Goal: Information Seeking & Learning: Check status

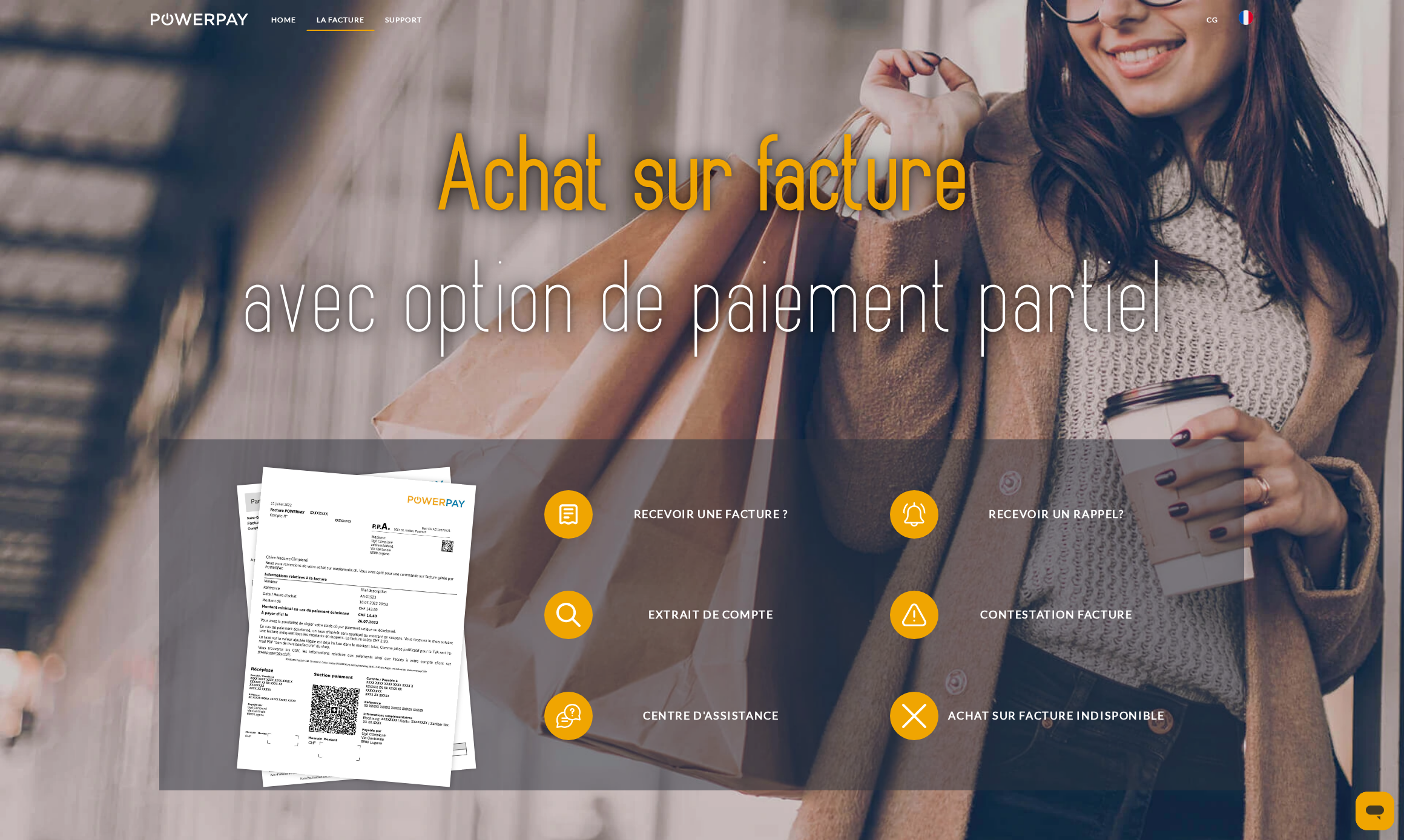
drag, startPoint x: 326, startPoint y: 18, endPoint x: 332, endPoint y: 24, distance: 8.5
click at [326, 18] on link "LA FACTURE" at bounding box center [340, 20] width 68 height 22
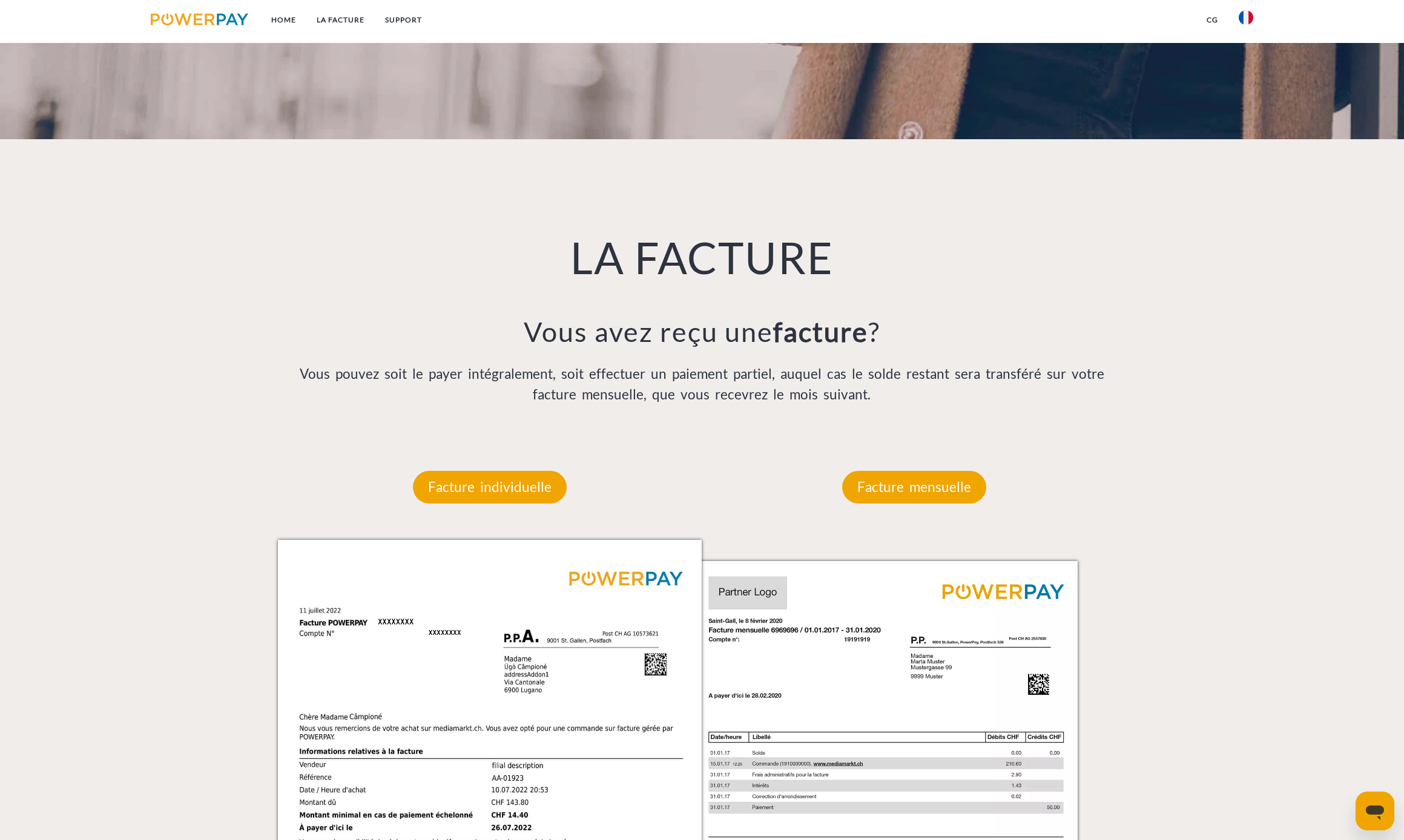
scroll to position [894, 0]
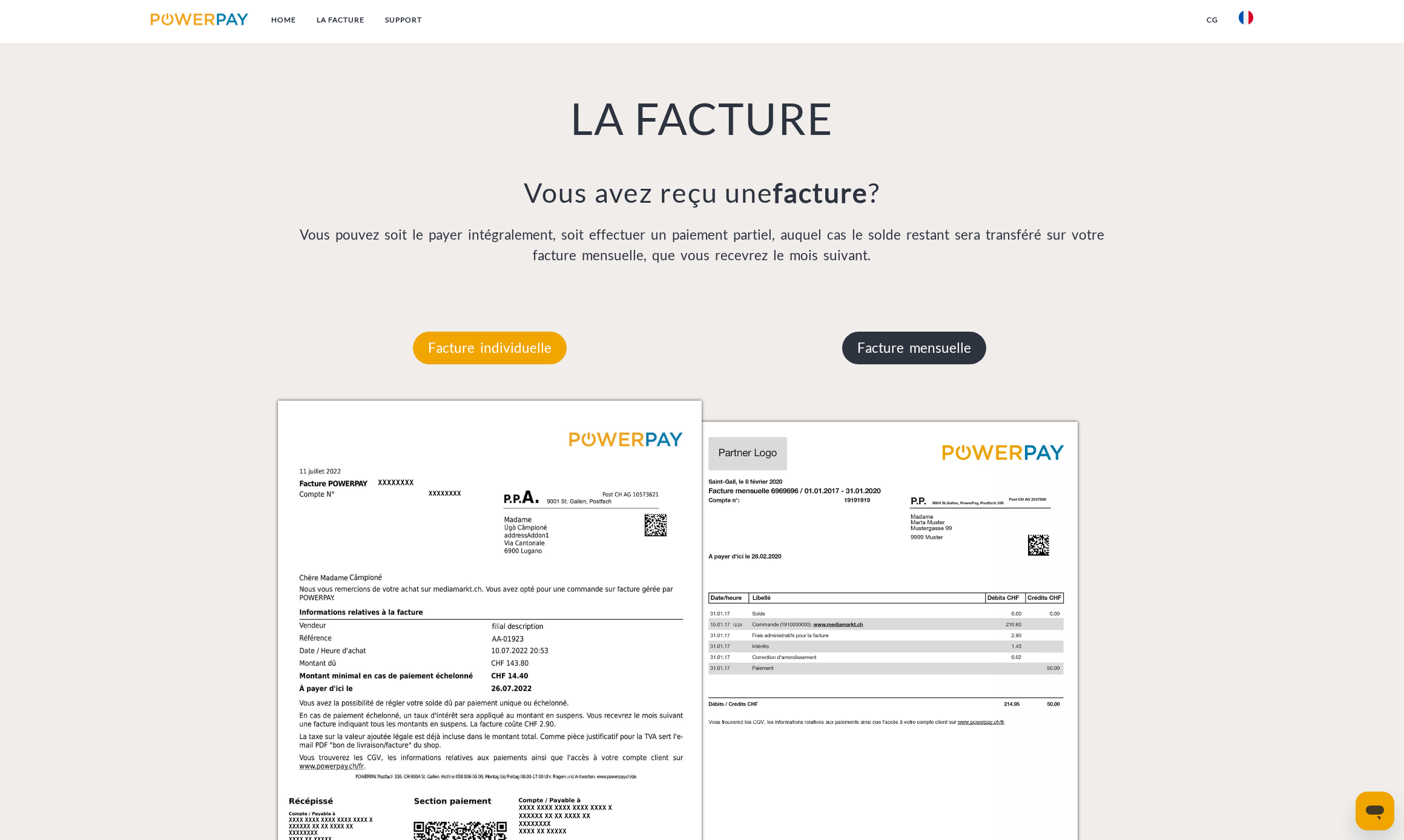
click at [883, 355] on p "Facture mensuelle" at bounding box center [914, 348] width 144 height 33
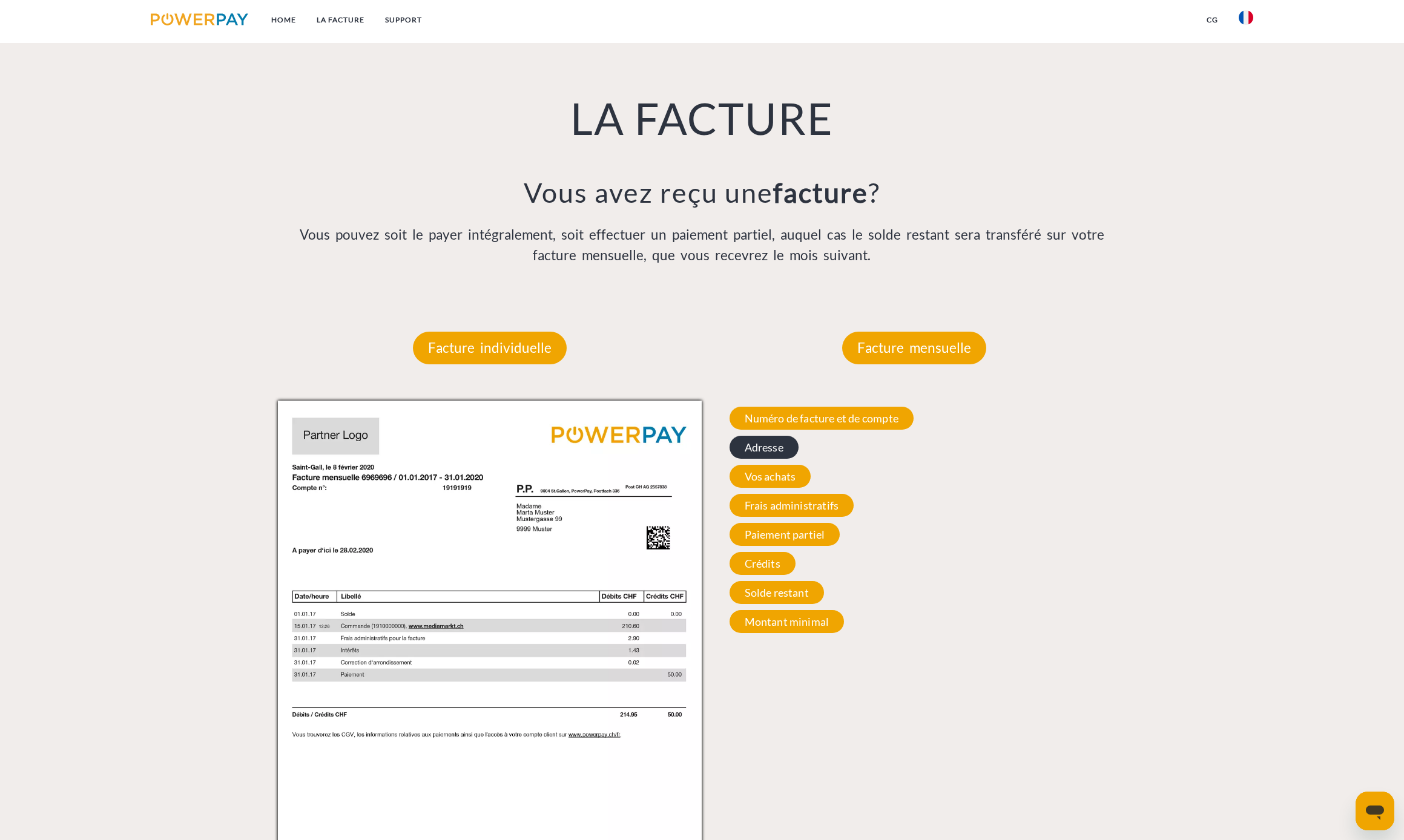
scroll to position [1128, 0]
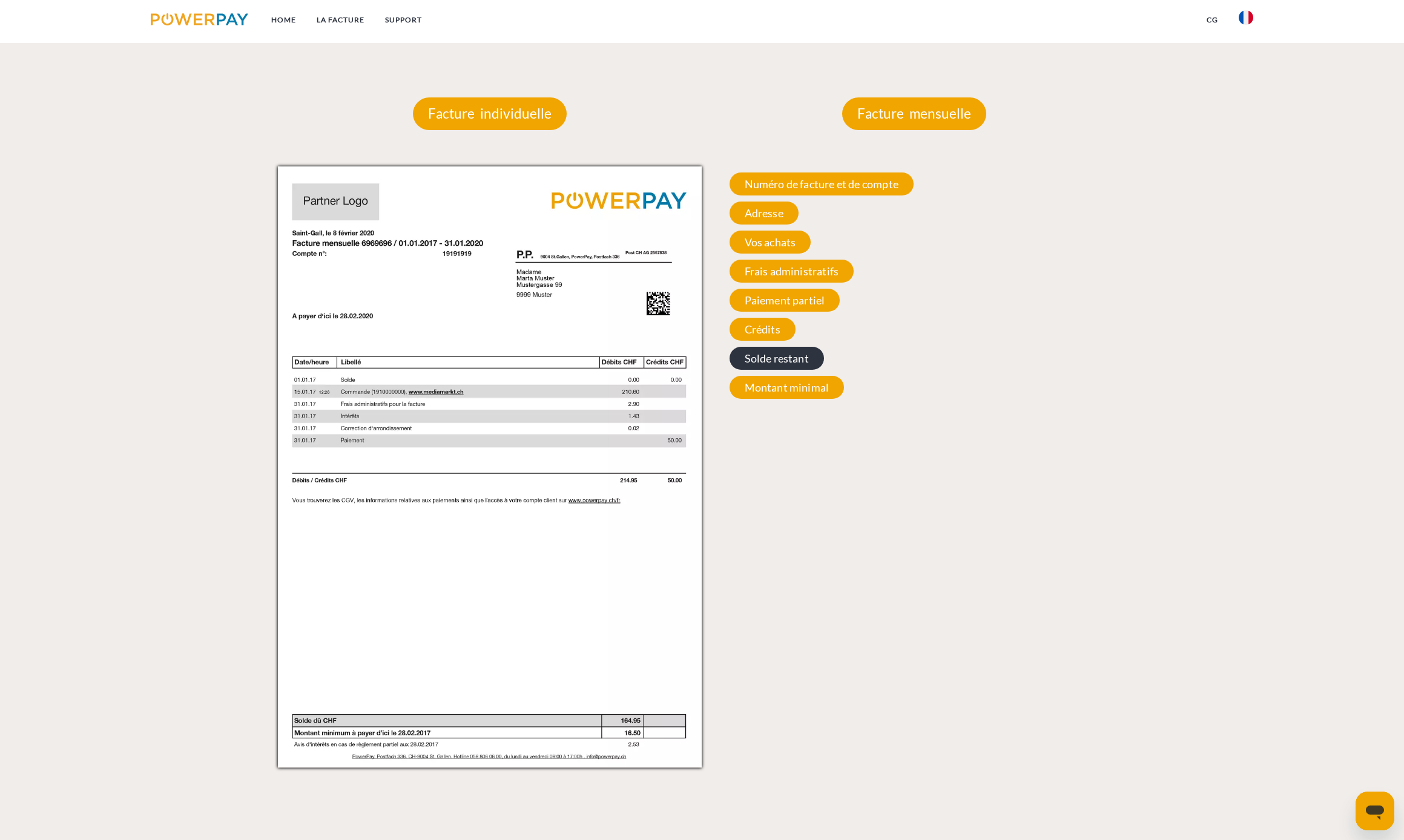
click at [793, 351] on span "Solde restant" at bounding box center [776, 359] width 94 height 23
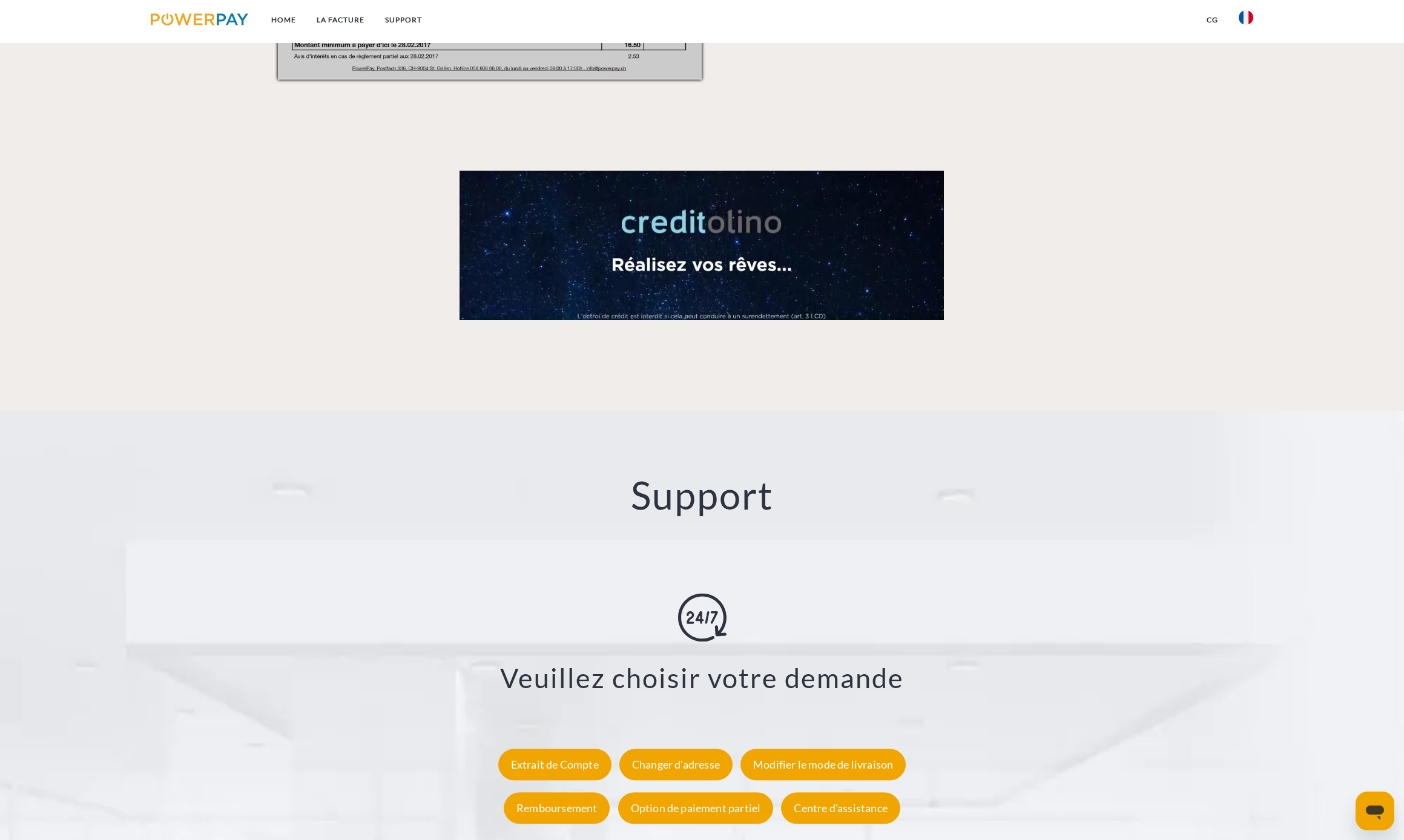
scroll to position [1942, 0]
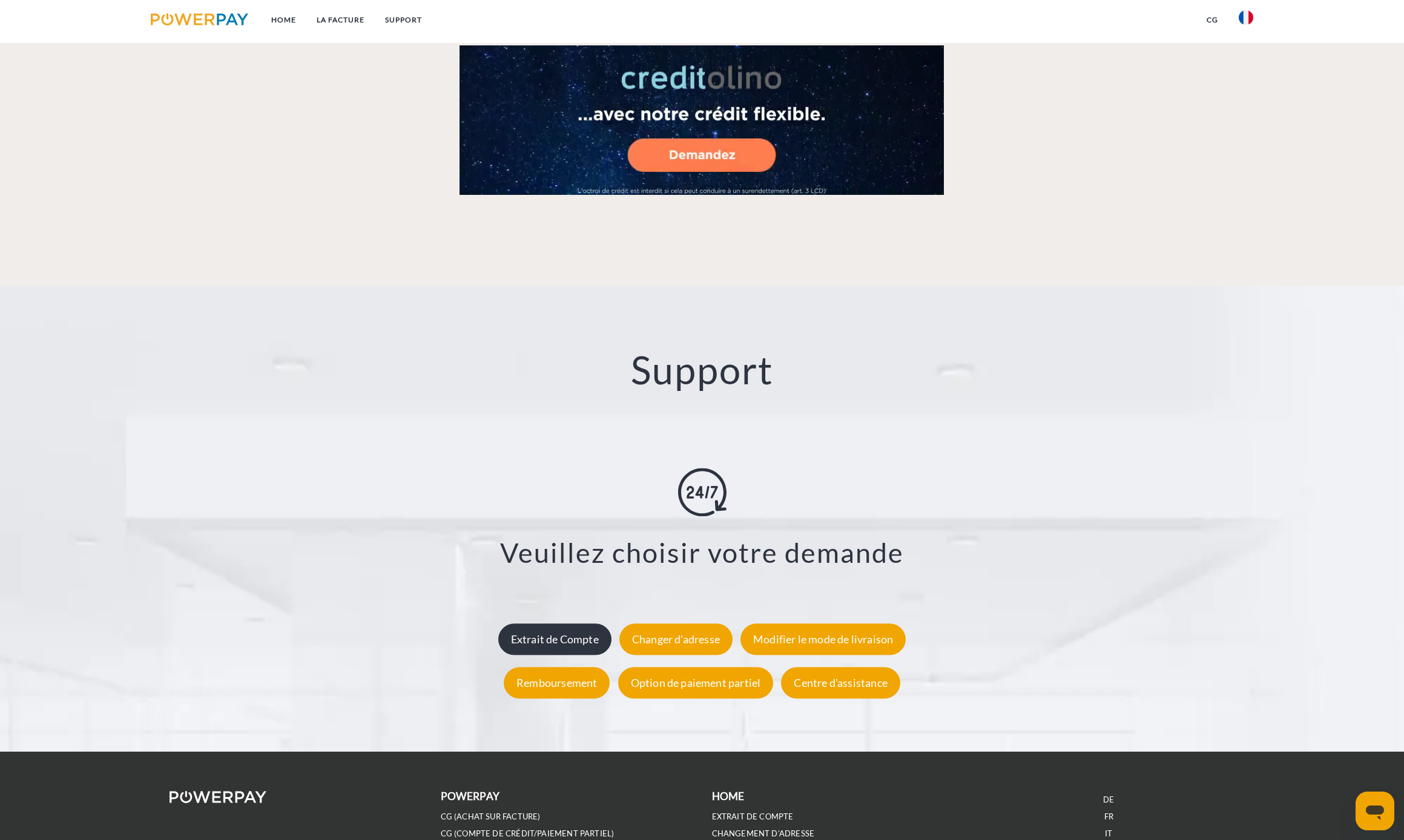
click at [576, 646] on div "Extrait de Compte" at bounding box center [555, 639] width 113 height 32
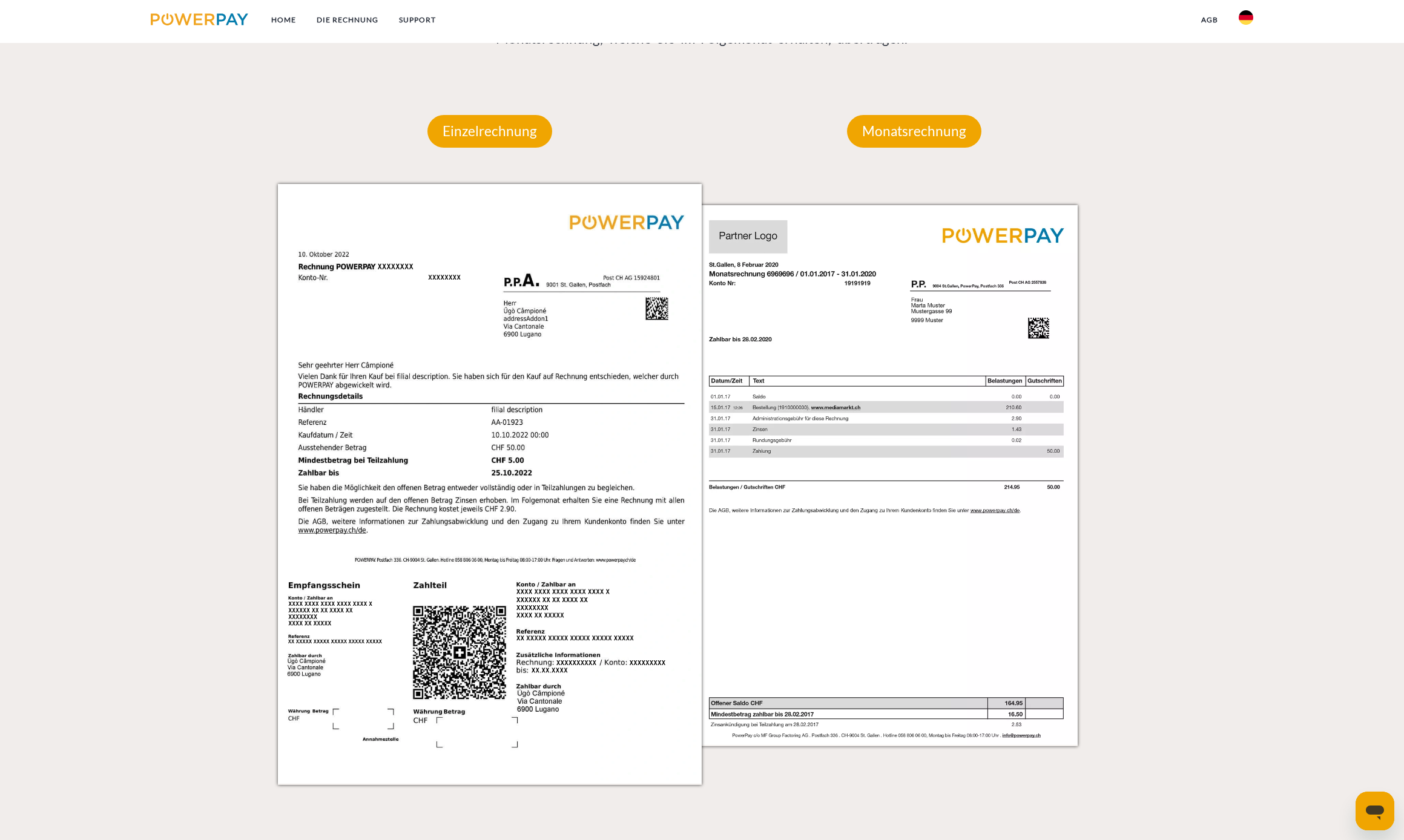
scroll to position [2058, 0]
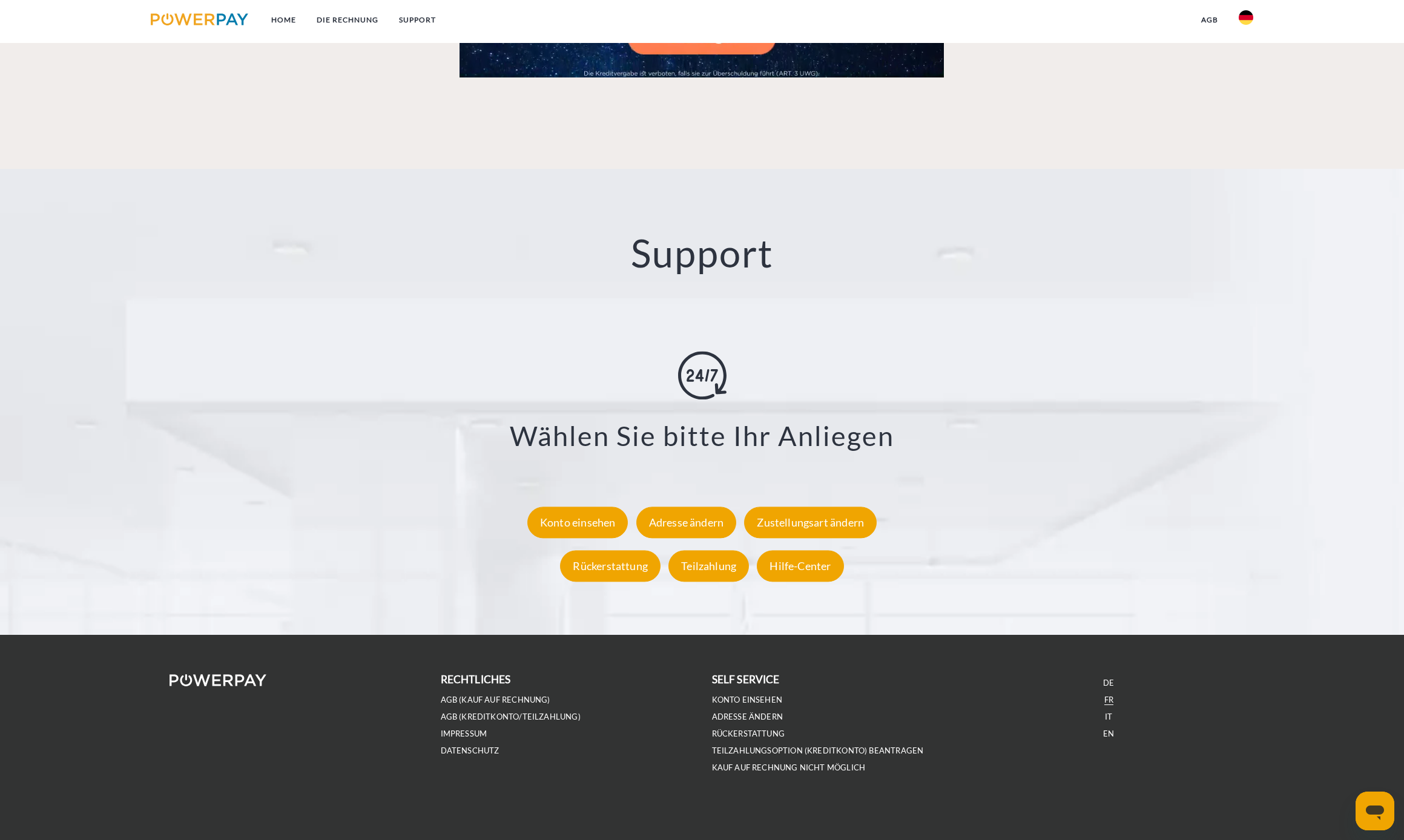
click at [1105, 701] on link "FR" at bounding box center [1109, 700] width 9 height 10
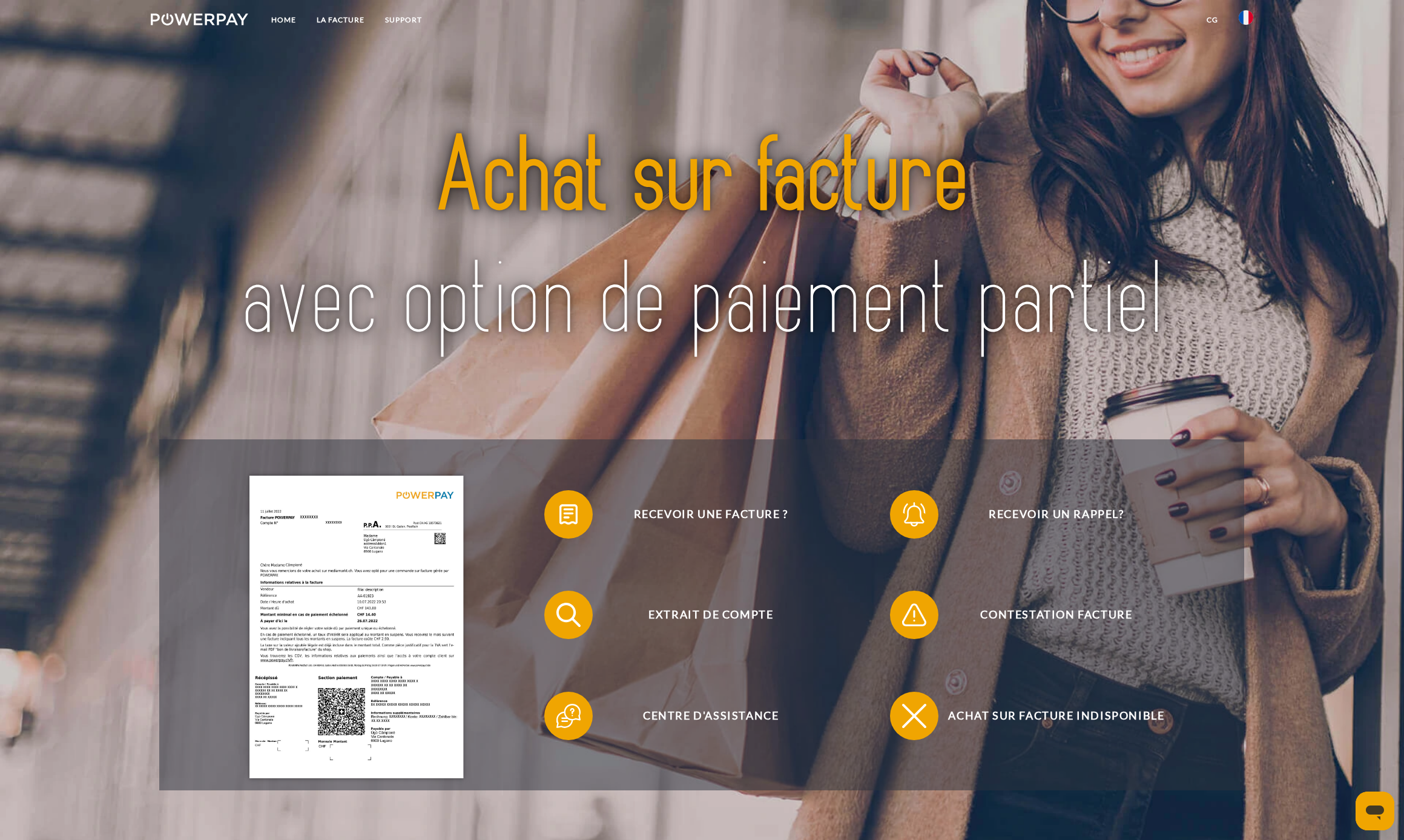
scroll to position [2058, 0]
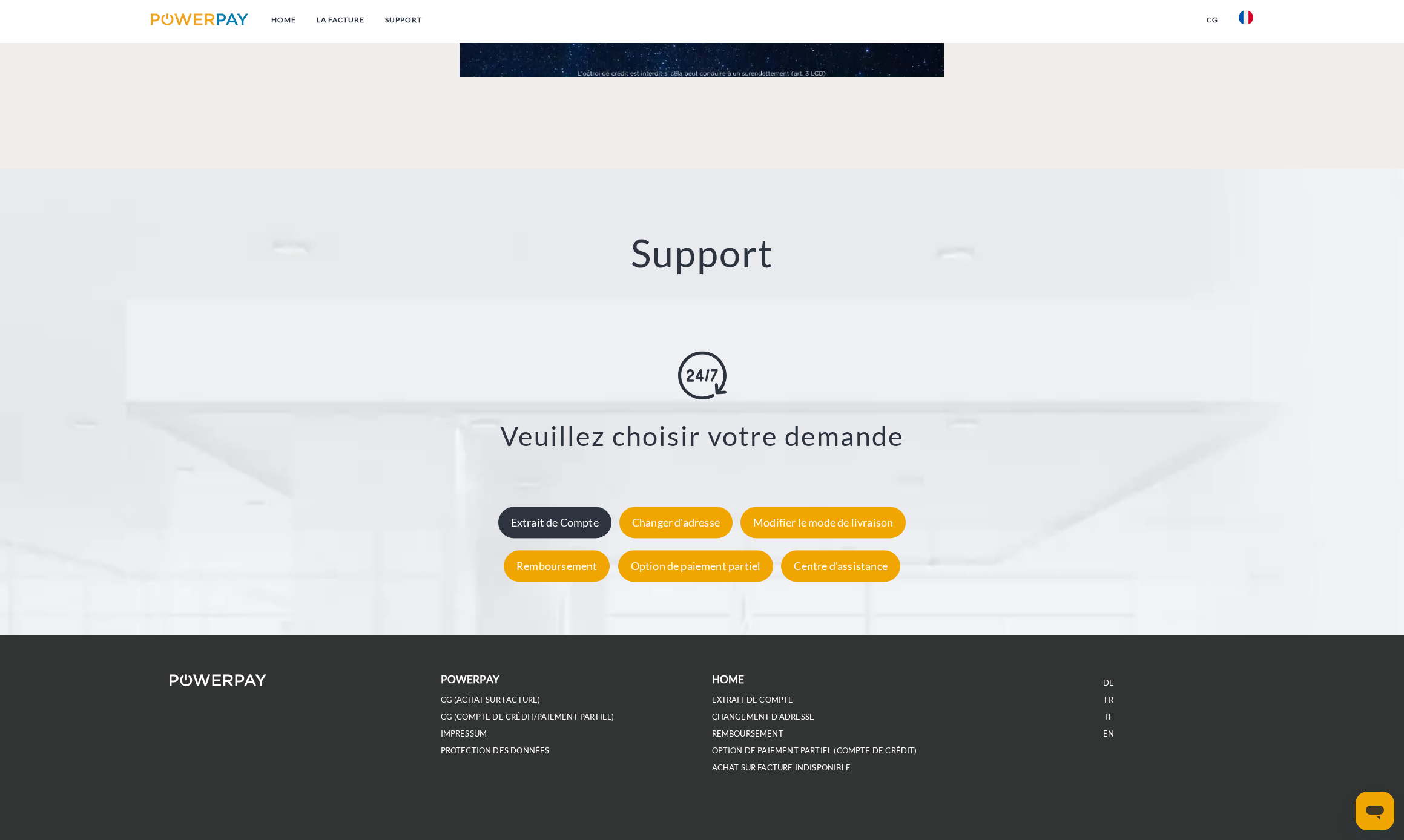
click at [579, 522] on div "Extrait de Compte" at bounding box center [555, 522] width 113 height 32
